Goal: Task Accomplishment & Management: Use online tool/utility

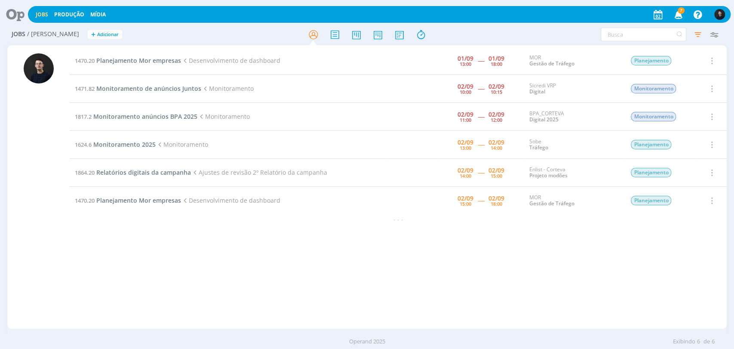
click at [166, 54] on td "1470.20 Planejamento Mor empresas Desenvolvimento de dashboard" at bounding box center [228, 61] width 317 height 28
click at [168, 63] on span "Planejamento Mor empresas" at bounding box center [138, 60] width 85 height 8
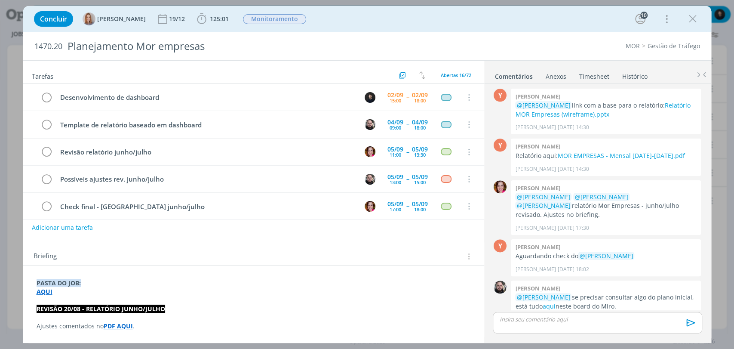
scroll to position [303, 0]
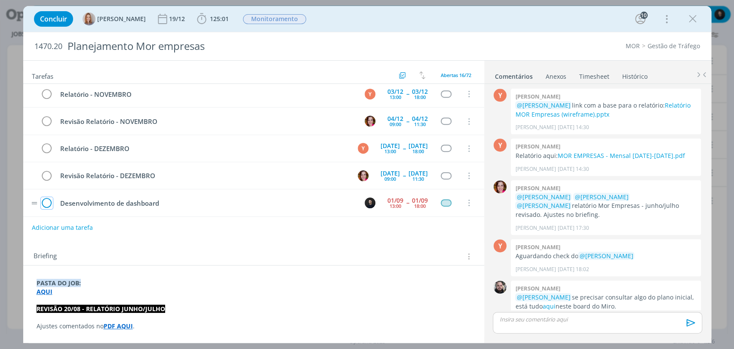
click at [50, 197] on icon "dialog" at bounding box center [47, 203] width 12 height 13
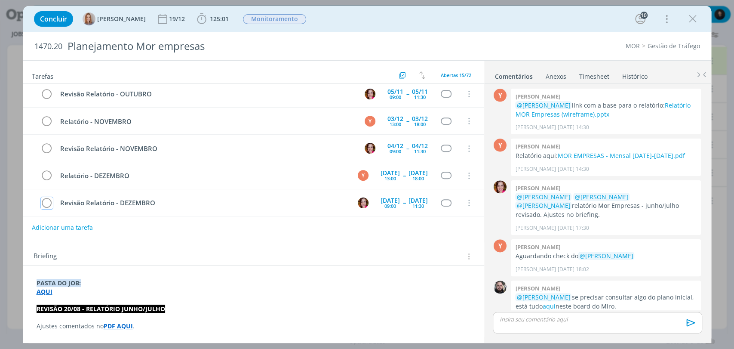
scroll to position [302, 0]
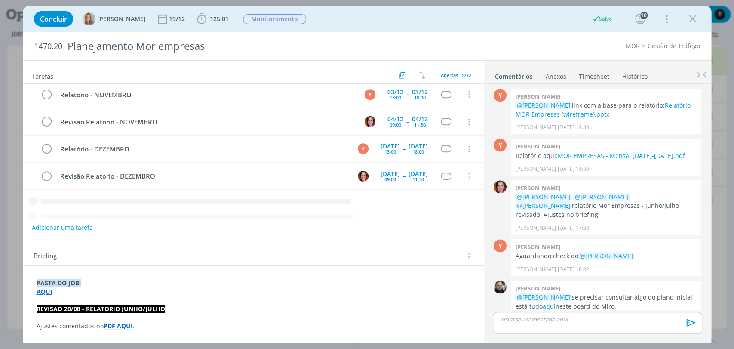
click at [688, 17] on icon "dialog" at bounding box center [693, 18] width 13 height 13
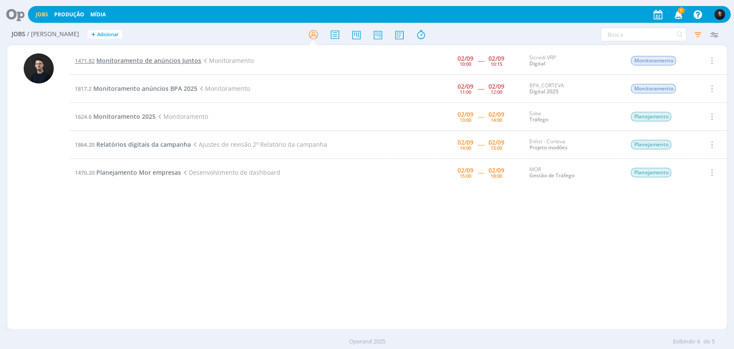
click at [163, 60] on span "Monitoramento de anúncios Juntos" at bounding box center [148, 60] width 105 height 8
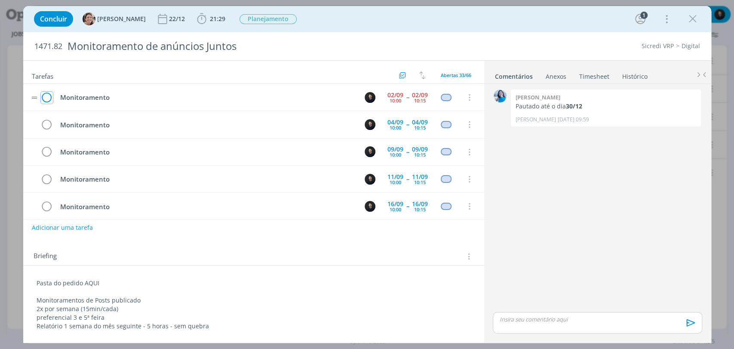
click at [49, 98] on icon "dialog" at bounding box center [47, 97] width 12 height 13
click at [688, 22] on icon "dialog" at bounding box center [693, 18] width 13 height 13
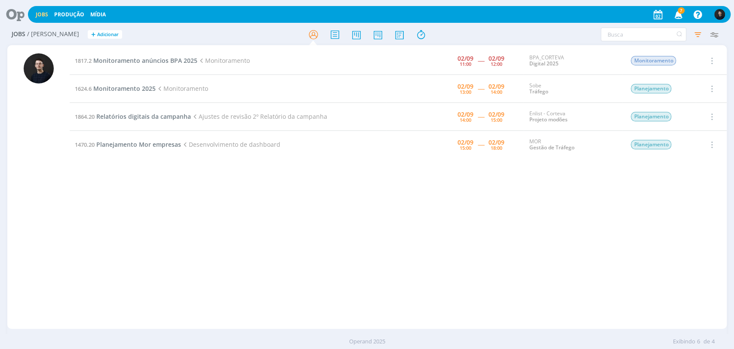
drag, startPoint x: 292, startPoint y: 239, endPoint x: 303, endPoint y: 233, distance: 11.7
click at [292, 238] on div "1817.2 Monitoramento anúncios BPA 2025 Monitoramento [DATE] 11:00 ----- [DATE] …" at bounding box center [398, 187] width 657 height 280
click at [392, 194] on div "1817.2 Monitoramento anúncios BPA 2025 Monitoramento [DATE] 11:00 ----- [DATE] …" at bounding box center [398, 187] width 657 height 280
click at [167, 58] on span "Monitoramento anúncios BPA 2025" at bounding box center [145, 60] width 104 height 8
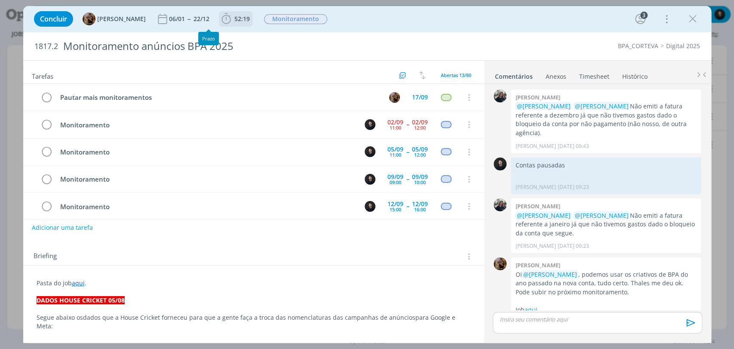
click at [250, 22] on span "52:19" at bounding box center [241, 19] width 15 height 8
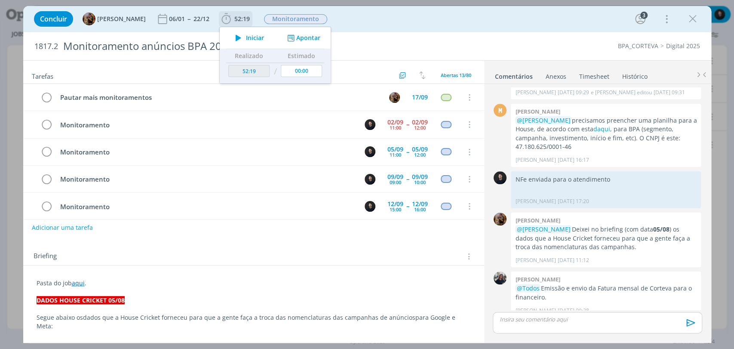
click at [264, 39] on span "Iniciar" at bounding box center [255, 38] width 18 height 6
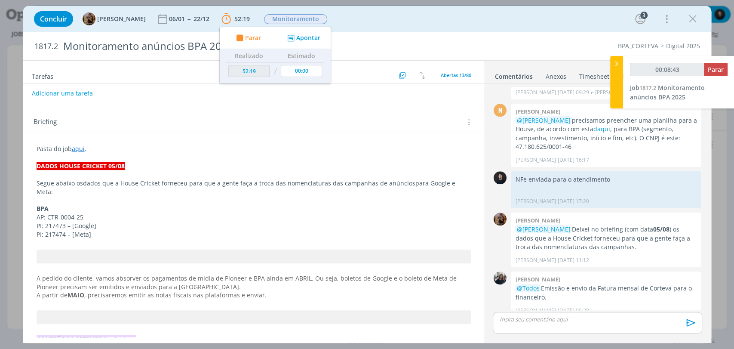
scroll to position [143, 0]
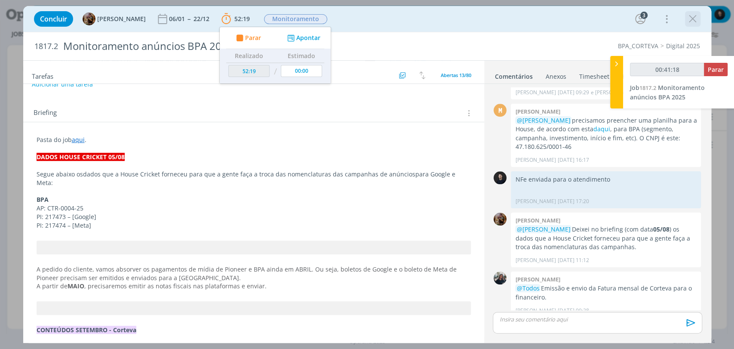
click at [697, 18] on icon "dialog" at bounding box center [693, 18] width 13 height 13
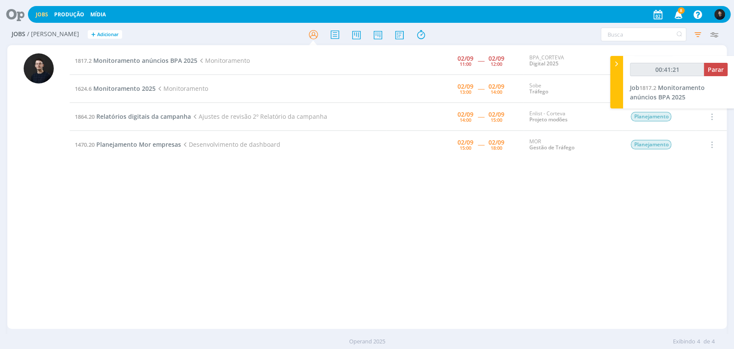
click at [337, 220] on div "1817.2 Monitoramento anúncios BPA 2025 Monitoramento 02/09 11:00 ----- 02/09 12…" at bounding box center [398, 187] width 657 height 280
click at [172, 32] on h2 "Jobs / Minha Pauta + Adicionar" at bounding box center [127, 33] width 231 height 18
click at [711, 64] on button "Parar" at bounding box center [716, 69] width 24 height 13
type input "00:57:00"
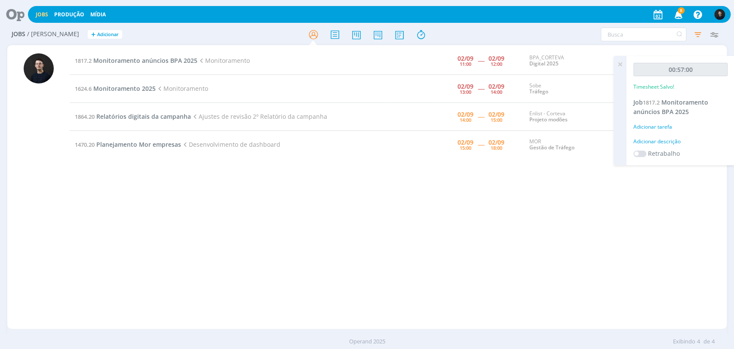
click at [673, 140] on div "Adicionar descrição" at bounding box center [681, 142] width 94 height 8
click at [676, 142] on textarea at bounding box center [681, 155] width 90 height 31
type textarea "monitoramento"
click at [698, 206] on button "Salvar" at bounding box center [713, 211] width 30 height 11
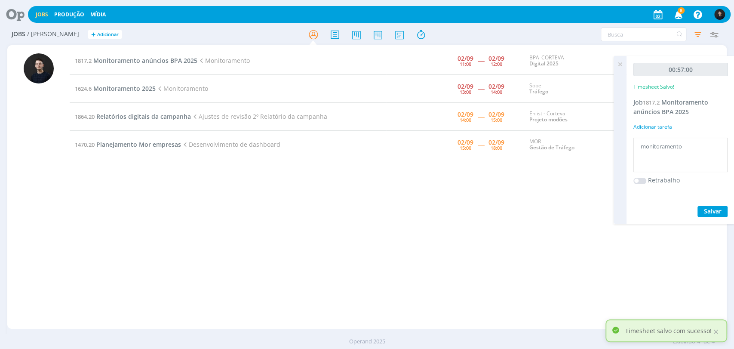
click at [619, 65] on icon at bounding box center [620, 64] width 15 height 17
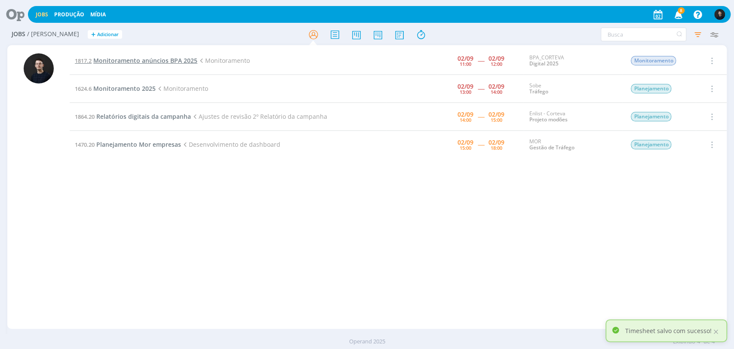
click at [165, 60] on span "Monitoramento anúncios BPA 2025" at bounding box center [145, 60] width 104 height 8
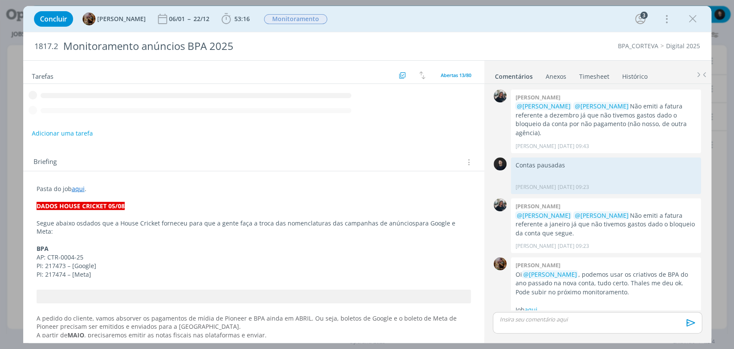
scroll to position [596, 0]
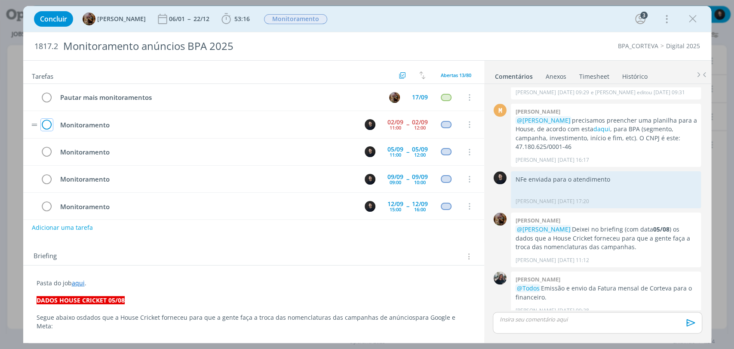
click at [52, 125] on icon "dialog" at bounding box center [47, 124] width 12 height 13
click at [697, 18] on icon "dialog" at bounding box center [693, 18] width 13 height 13
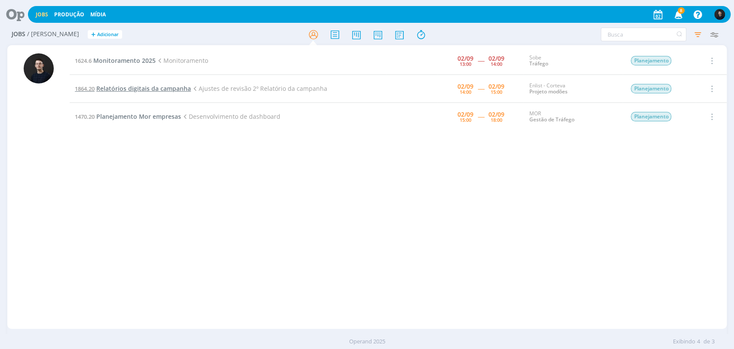
click at [150, 86] on span "Relatórios digitais da campanha" at bounding box center [143, 88] width 95 height 8
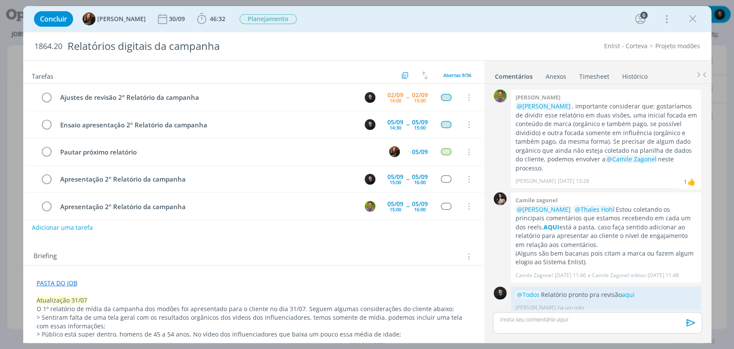
scroll to position [316, 0]
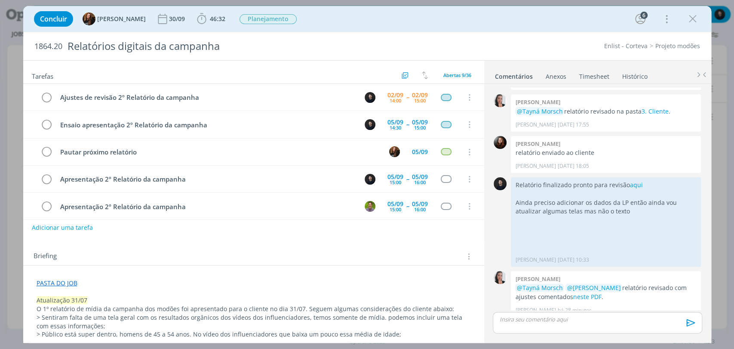
click at [75, 84] on link "1864.20 Relatórios digitais da campanha" at bounding box center [133, 88] width 116 height 8
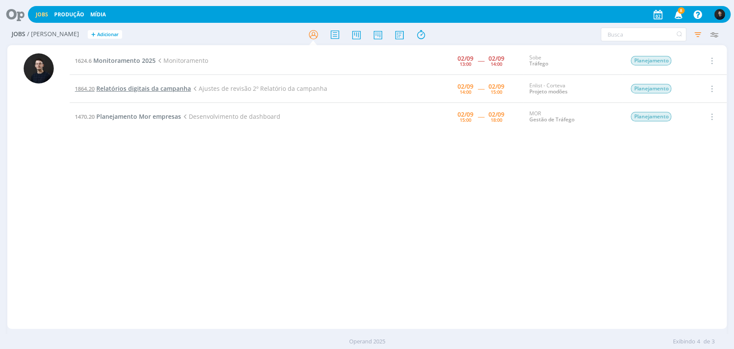
click at [172, 89] on span "Relatórios digitais da campanha" at bounding box center [143, 88] width 95 height 8
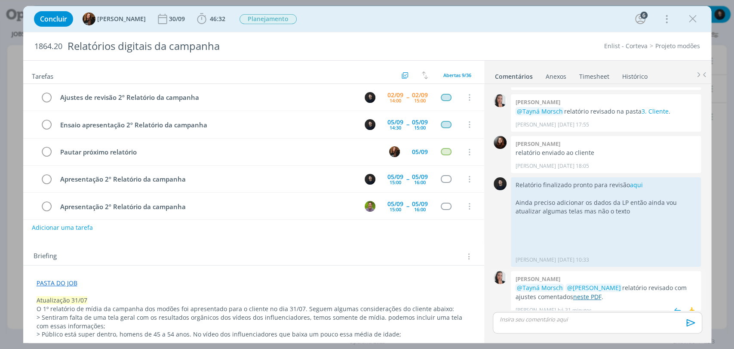
click at [583, 292] on link "neste PDF" at bounding box center [587, 296] width 28 height 8
click at [210, 21] on span "46:32" at bounding box center [217, 19] width 15 height 8
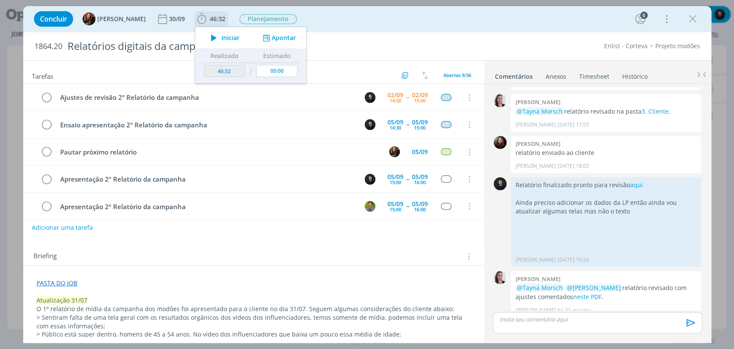
click at [230, 38] on span "Iniciar" at bounding box center [231, 38] width 18 height 6
click at [489, 46] on div "Enlist - Corteva Projeto modões" at bounding box center [563, 46] width 281 height 9
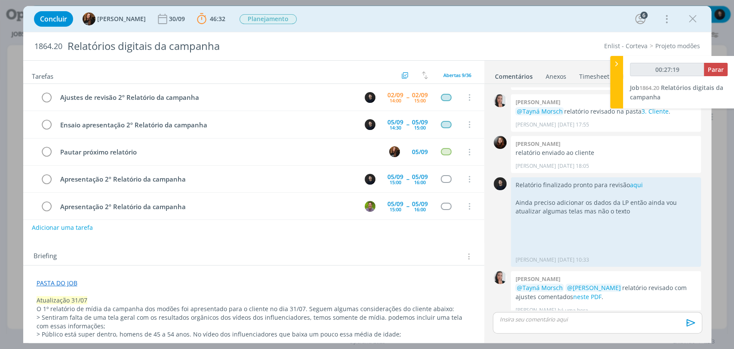
type input "00:28:19"
